Goal: Transaction & Acquisition: Purchase product/service

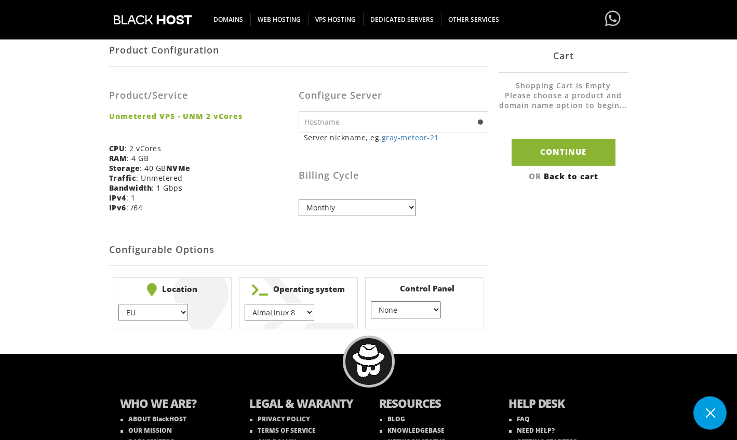
scroll to position [188, 0]
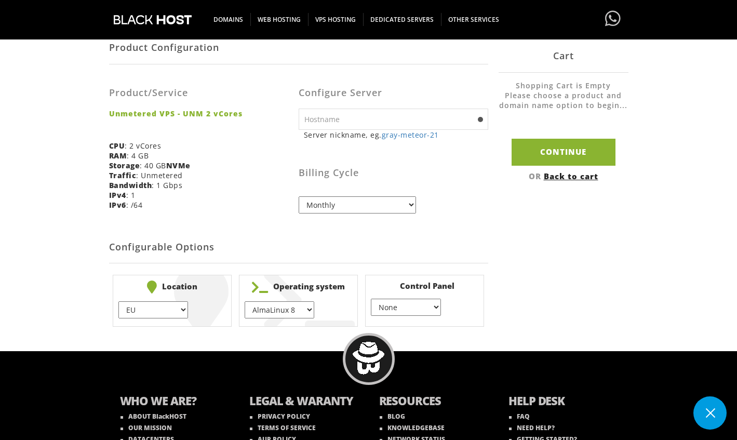
select select "1147"
click at [245, 301] on select "AlmaLinux 8 } AlmaLinux 9 } AlmaLinux 10 } Rocky Linux 8 } Rocky Linux 9 } Cent…" at bounding box center [280, 309] width 70 height 17
click at [500, 259] on div "Product Configuration Product/Service Unmetered VPS - UNM 2 vCores CPU : 2 vCor…" at bounding box center [368, 181] width 519 height 300
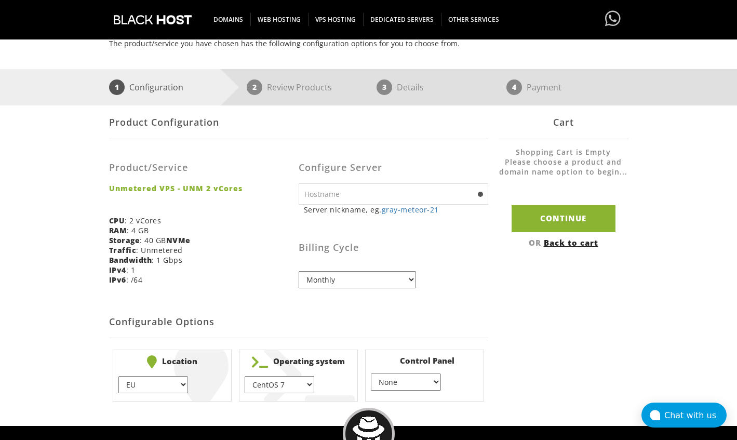
scroll to position [110, 0]
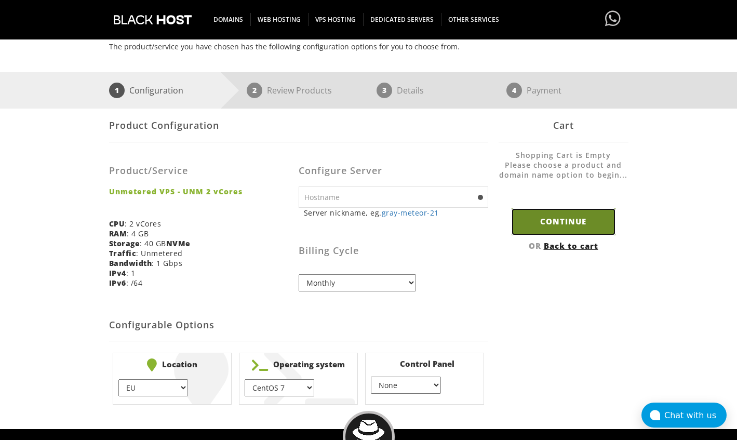
click at [558, 220] on input "Continue" at bounding box center [563, 221] width 104 height 26
type input "gray-meteor-21"
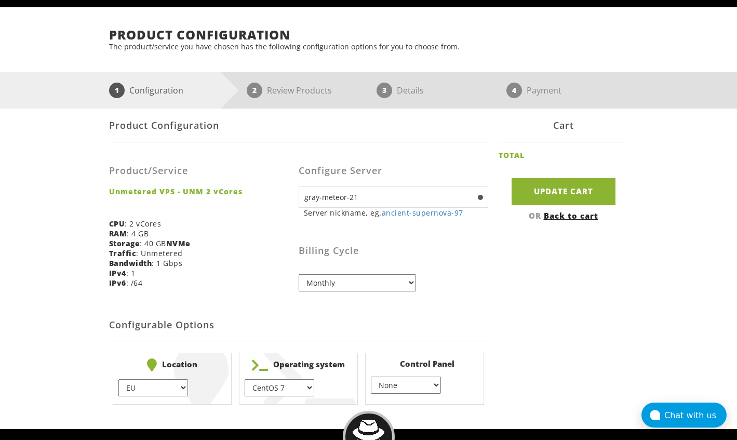
select select "annually"
click at [299, 274] on select "Monthly Quarterly (Save: ~5%) Semi-Annually (Save: ~10%) Annually (Save: ~15%) …" at bounding box center [357, 282] width 117 height 17
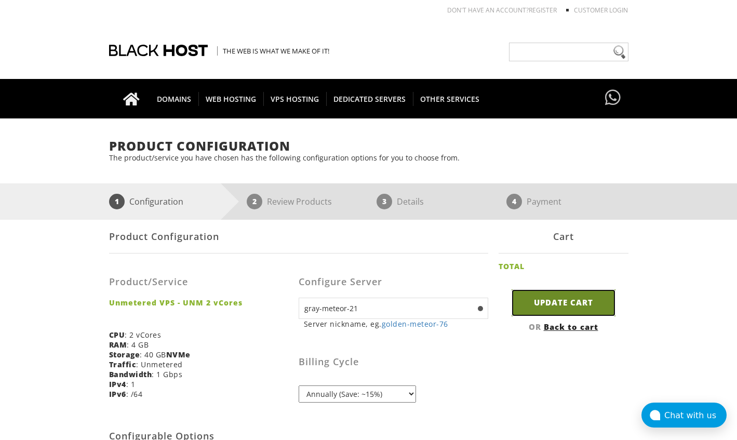
click at [550, 305] on input "Update Cart" at bounding box center [563, 302] width 104 height 26
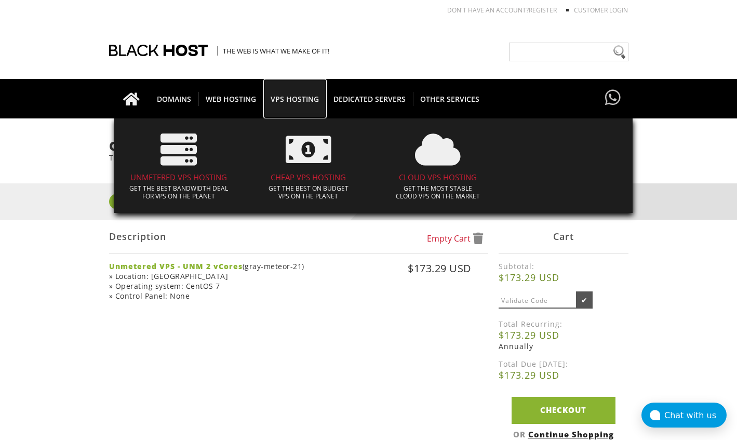
click at [284, 105] on span "VPS HOSTING" at bounding box center [294, 99] width 63 height 14
